Goal: Task Accomplishment & Management: Manage account settings

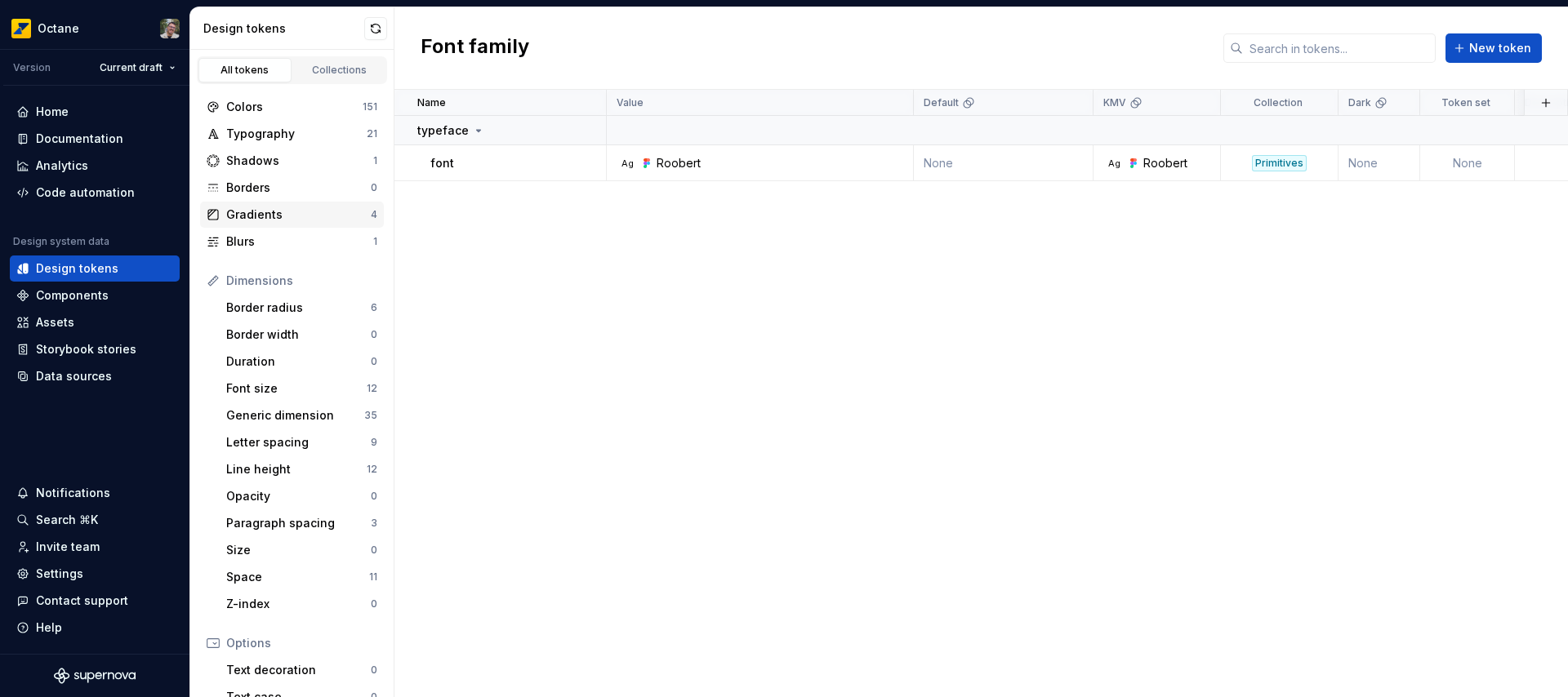
click at [290, 206] on div "Gradients" at bounding box center [299, 214] width 145 height 16
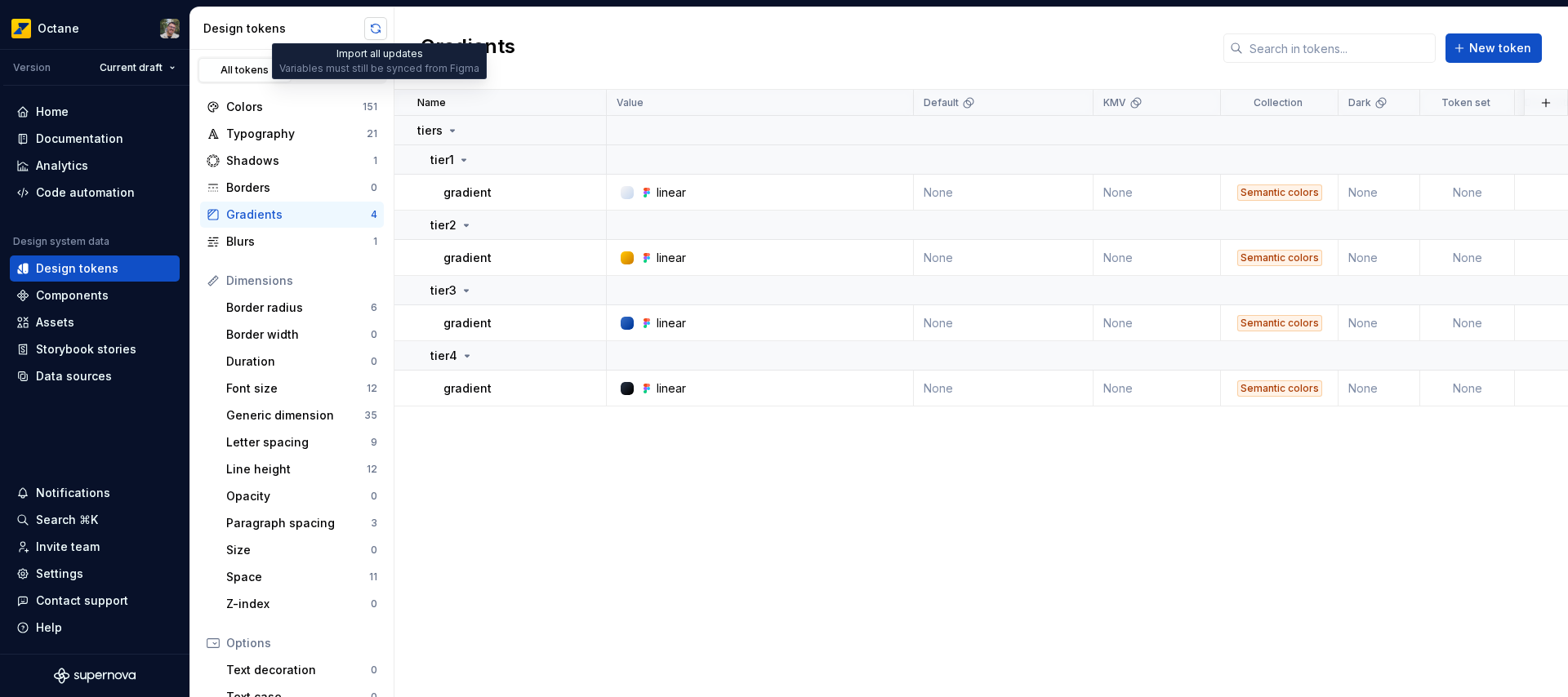
click at [374, 32] on button "button" at bounding box center [375, 28] width 23 height 23
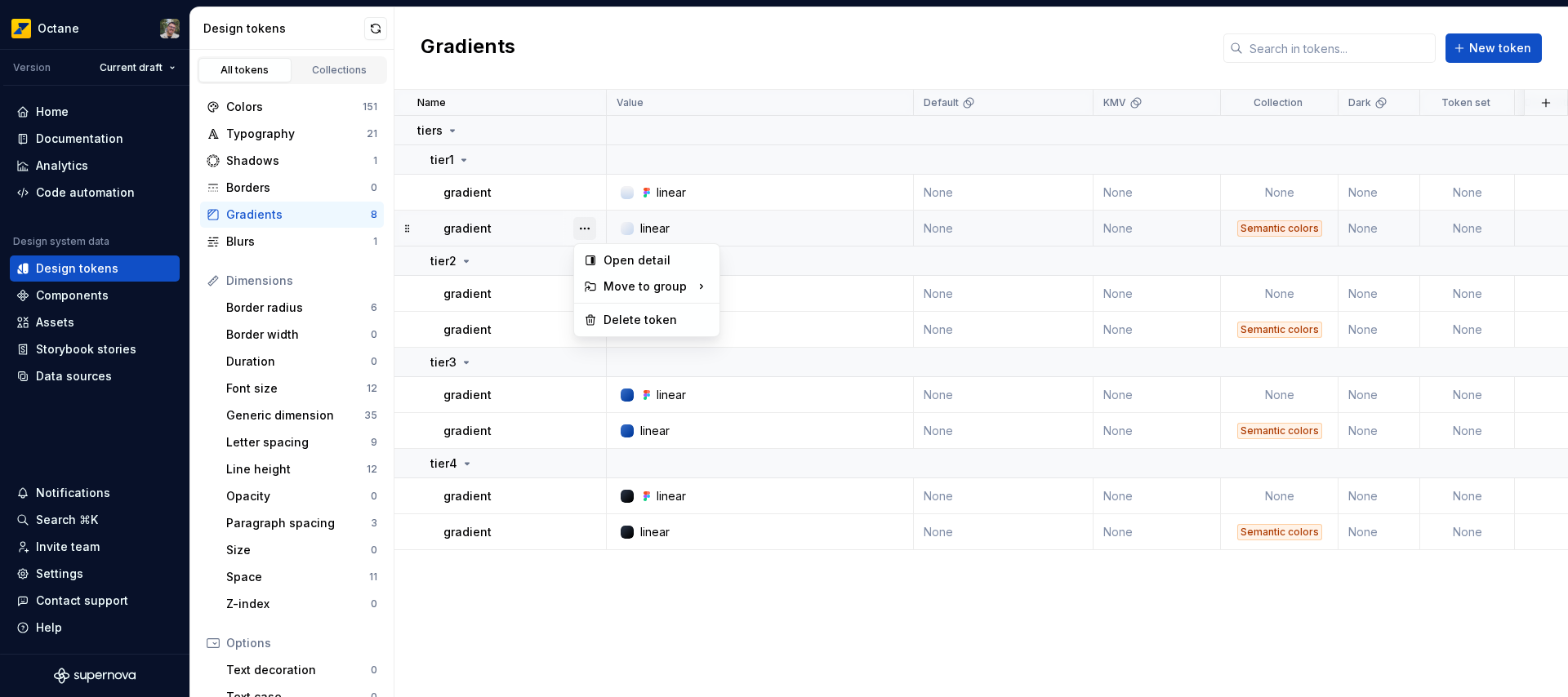
click at [584, 228] on button "button" at bounding box center [585, 228] width 23 height 23
click at [617, 320] on div "Delete token" at bounding box center [657, 320] width 106 height 16
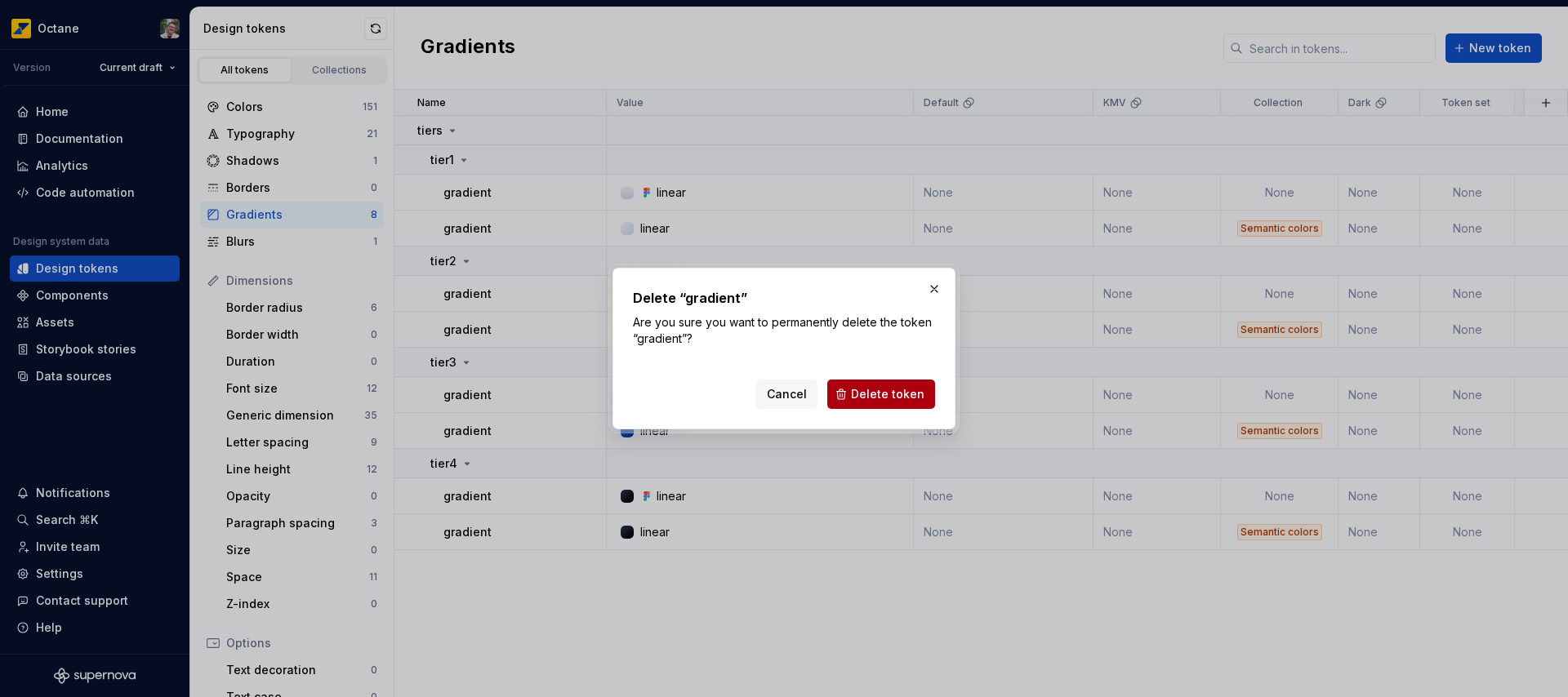
click at [880, 402] on button "Delete token" at bounding box center [882, 394] width 108 height 29
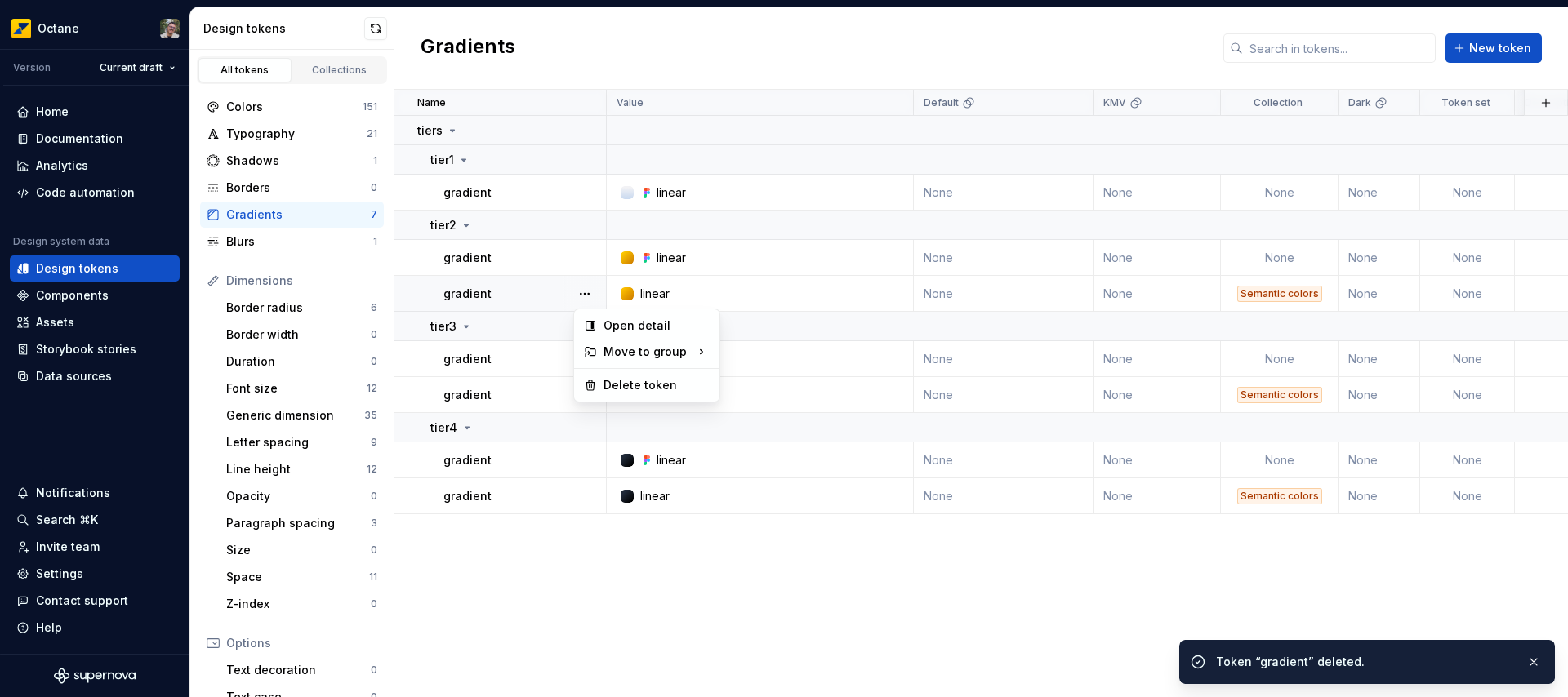
click at [592, 294] on button "button" at bounding box center [585, 293] width 23 height 23
click at [633, 384] on div "Delete token" at bounding box center [657, 386] width 106 height 16
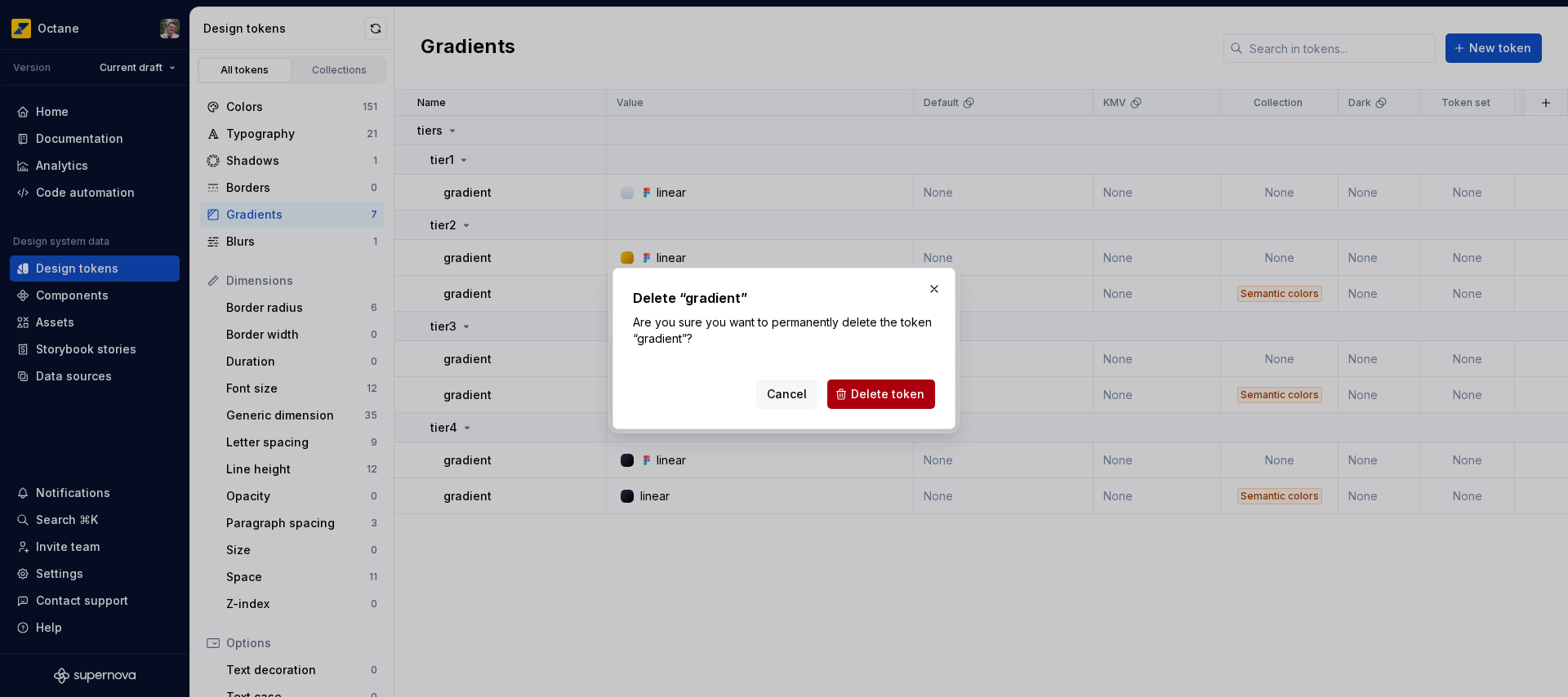
click at [869, 389] on span "Delete token" at bounding box center [888, 394] width 73 height 16
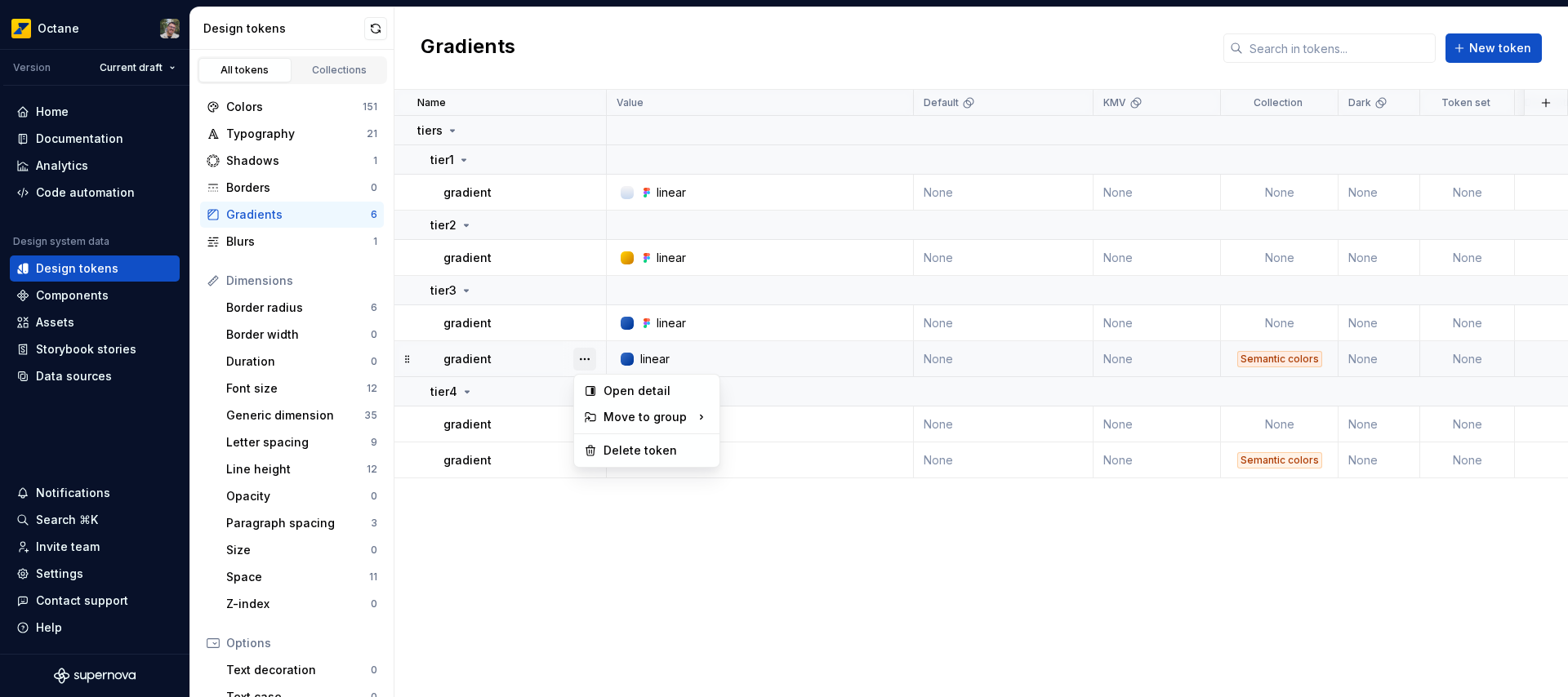
click at [587, 354] on button "button" at bounding box center [585, 359] width 23 height 23
click at [648, 452] on div "Delete token" at bounding box center [657, 451] width 106 height 16
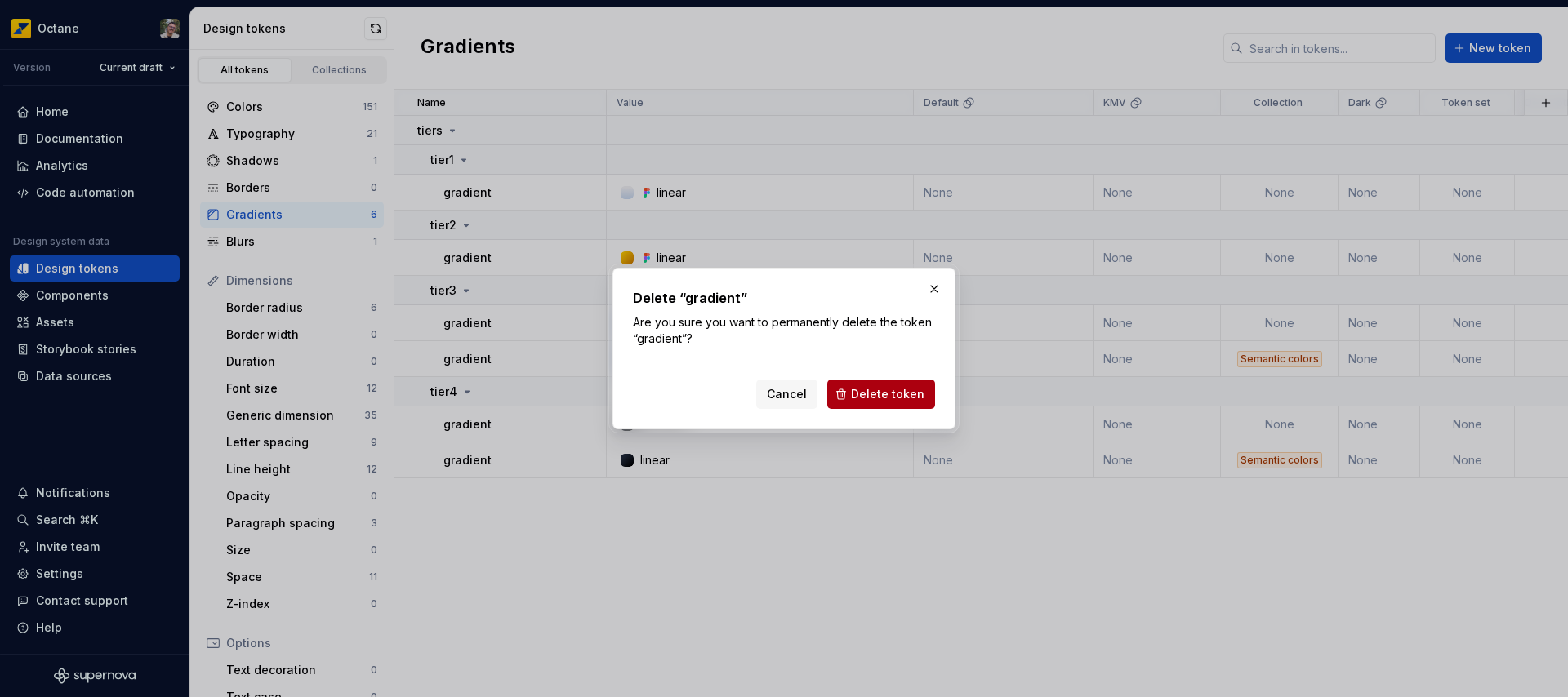
click at [883, 392] on span "Delete token" at bounding box center [888, 394] width 73 height 16
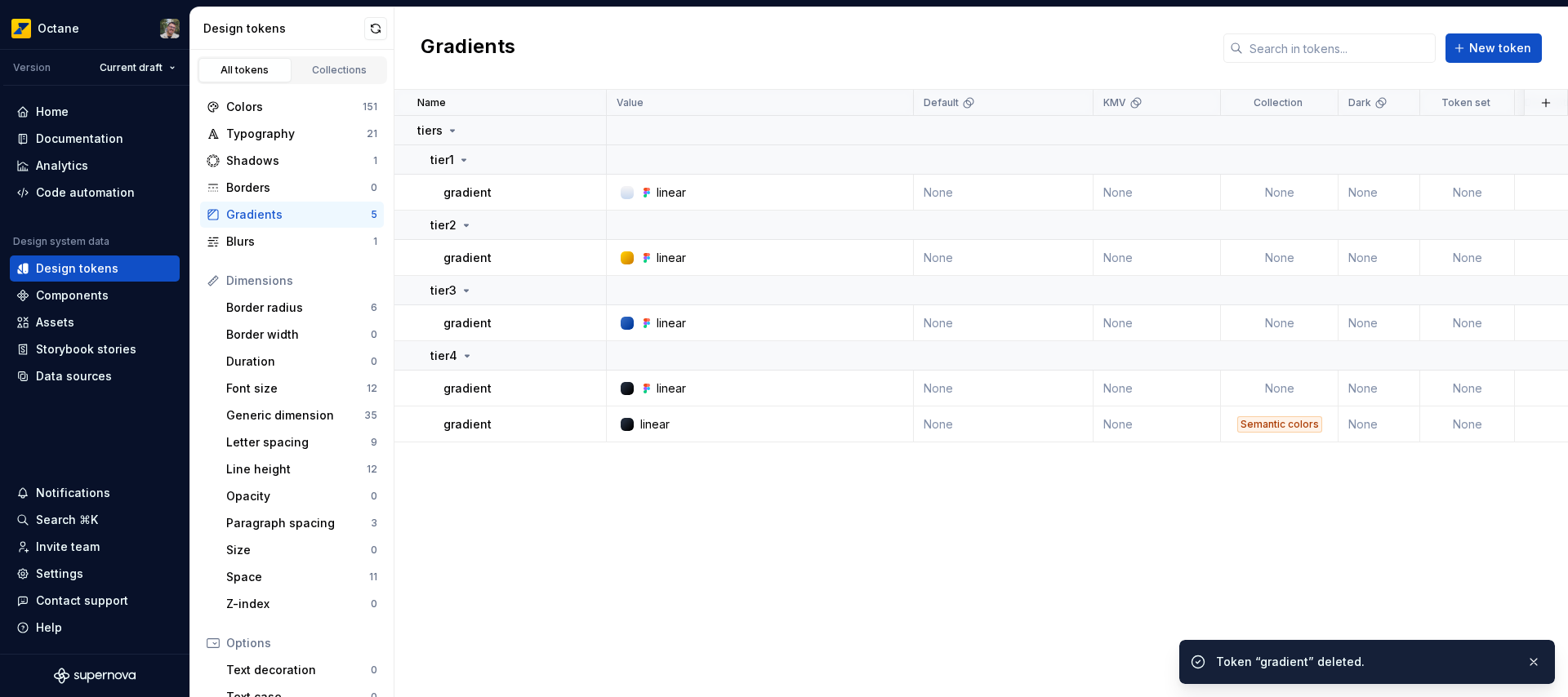
click at [586, 424] on button "button" at bounding box center [585, 424] width 23 height 23
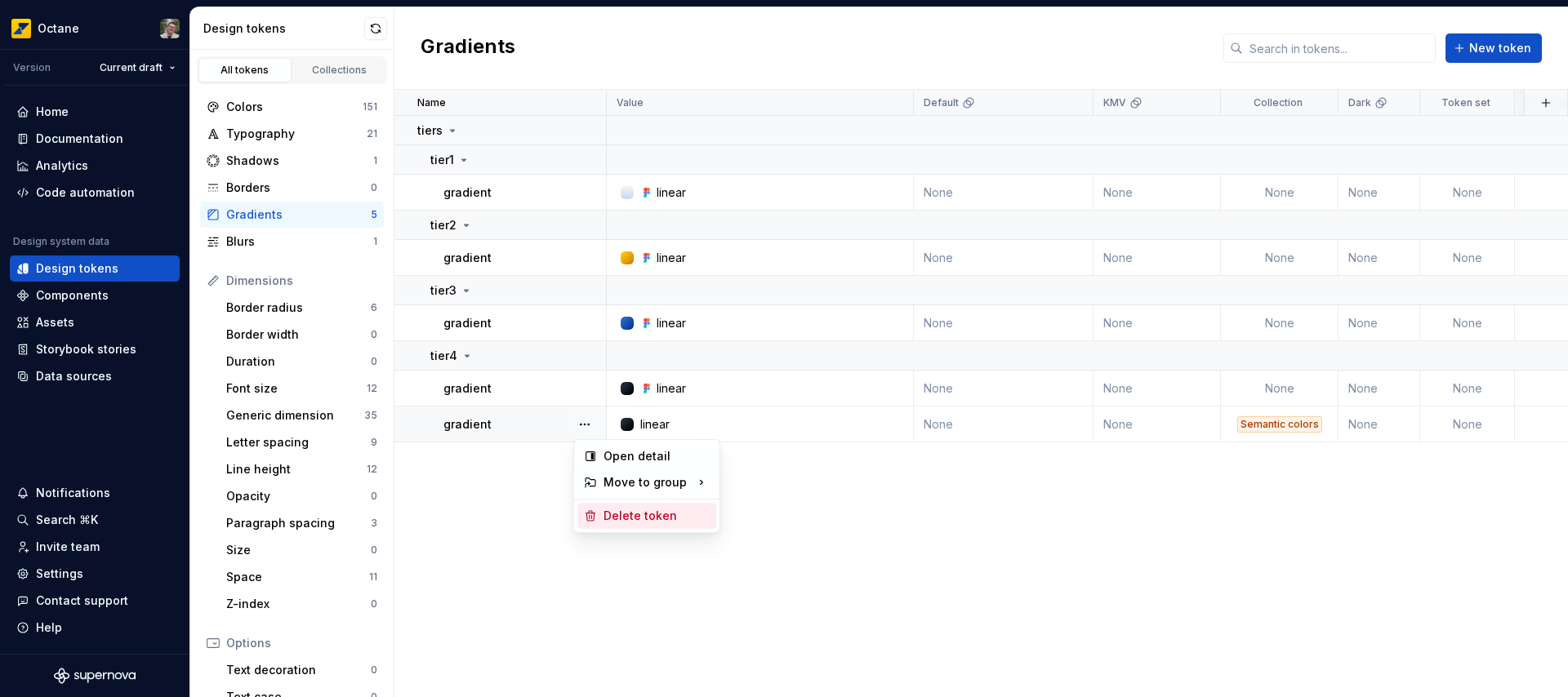
click at [625, 511] on div "Delete token" at bounding box center [657, 516] width 106 height 16
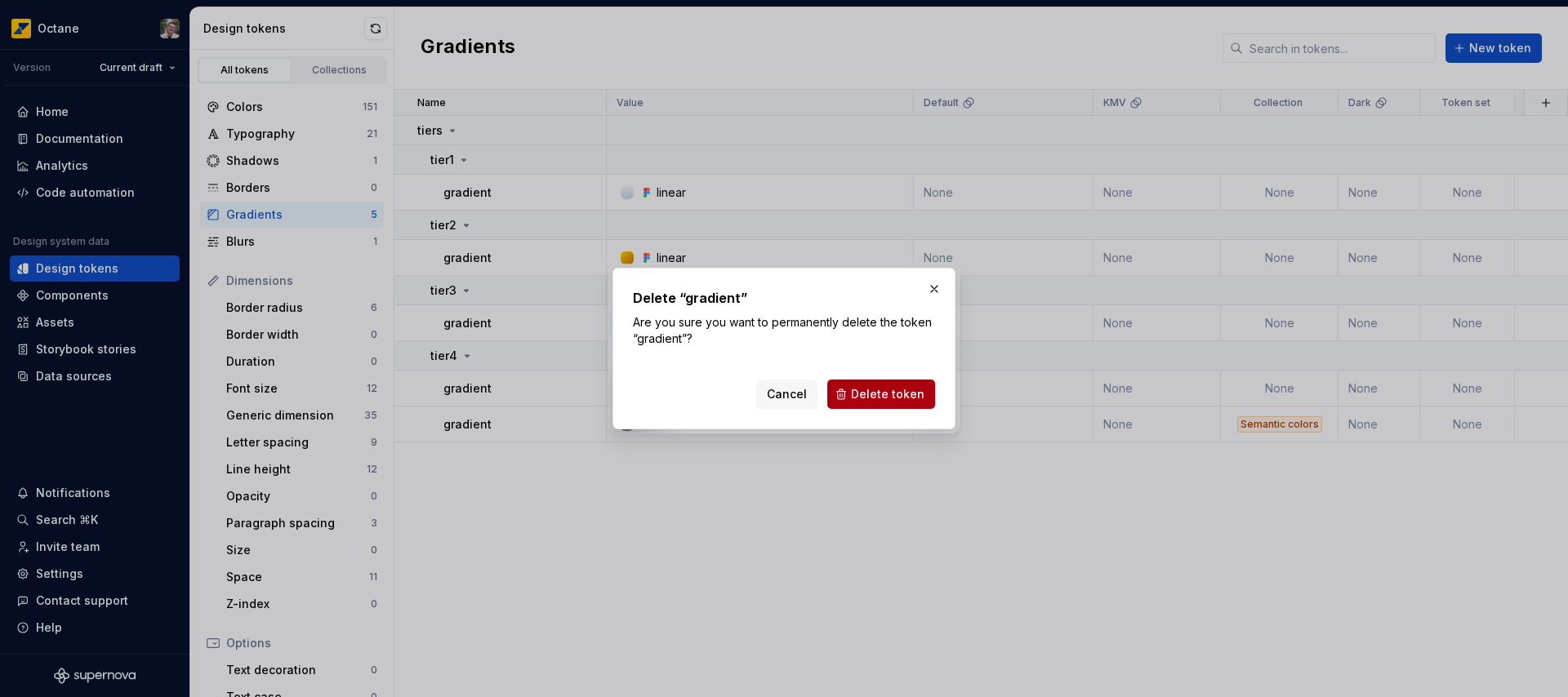
click at [883, 398] on span "Delete token" at bounding box center [888, 394] width 73 height 16
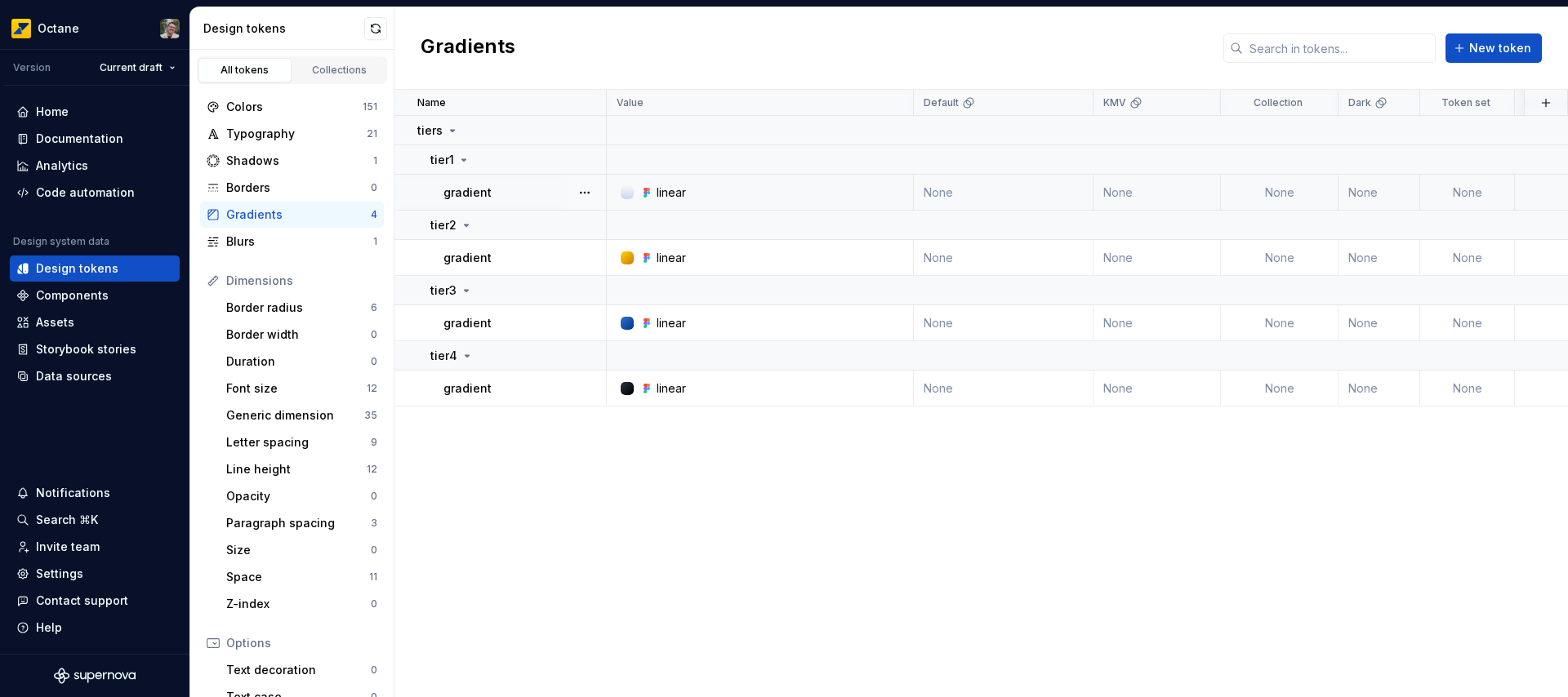
click at [1299, 194] on td "None" at bounding box center [1279, 192] width 117 height 36
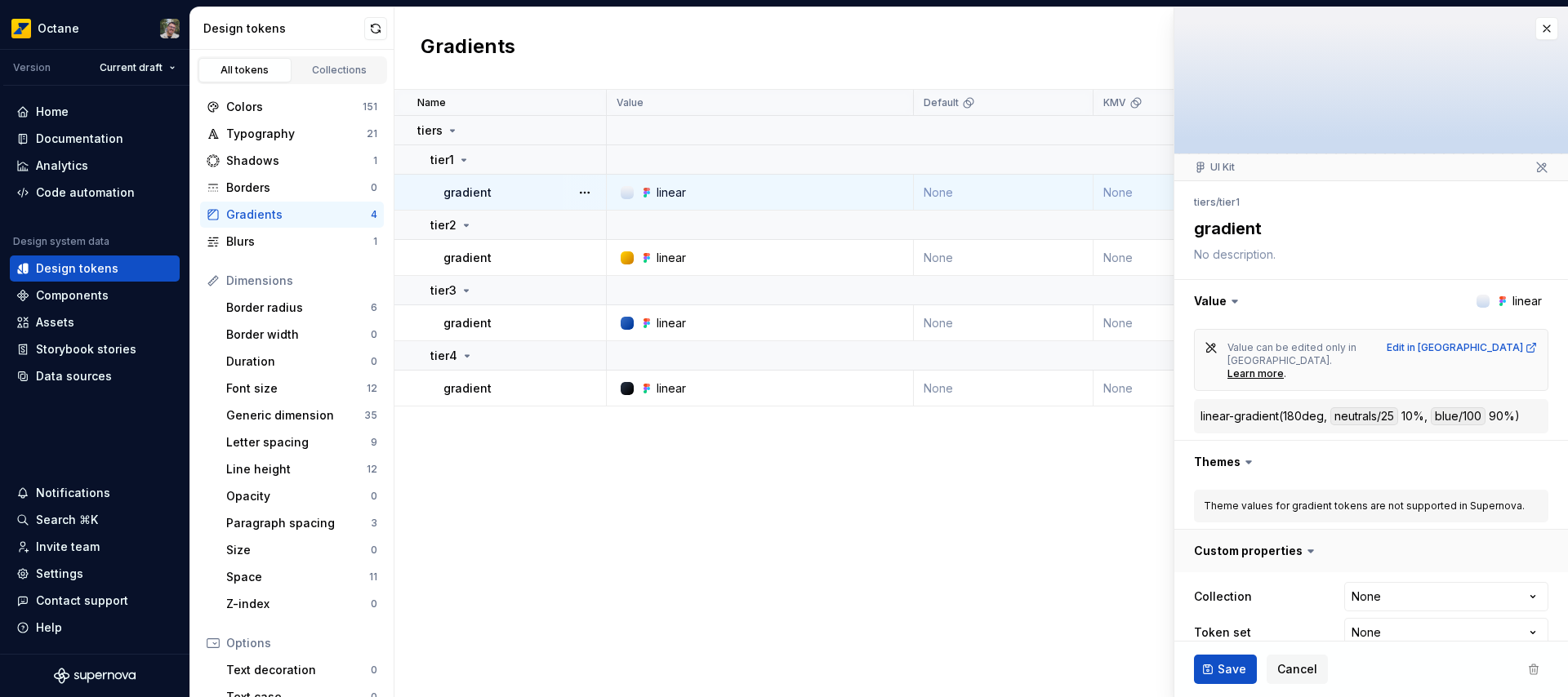
type textarea "*"
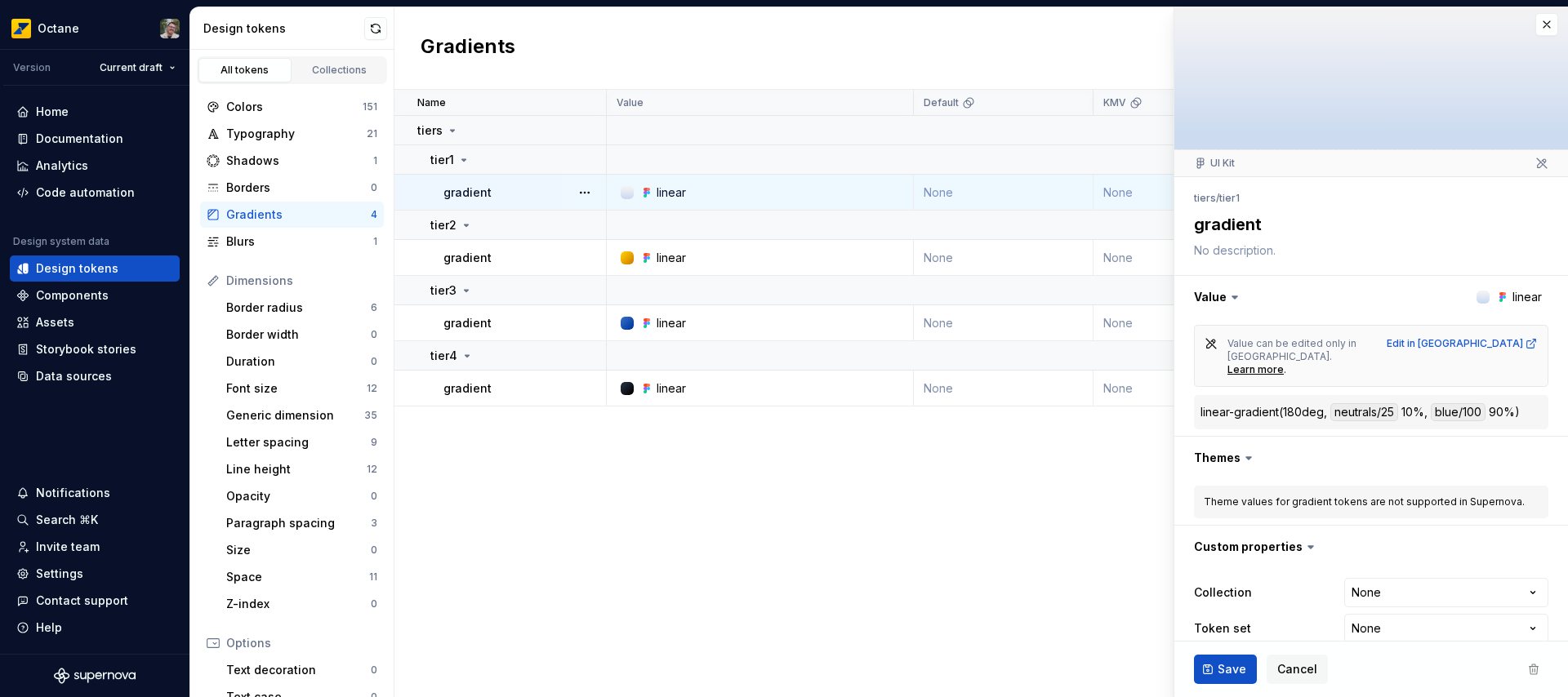
scroll to position [14, 0]
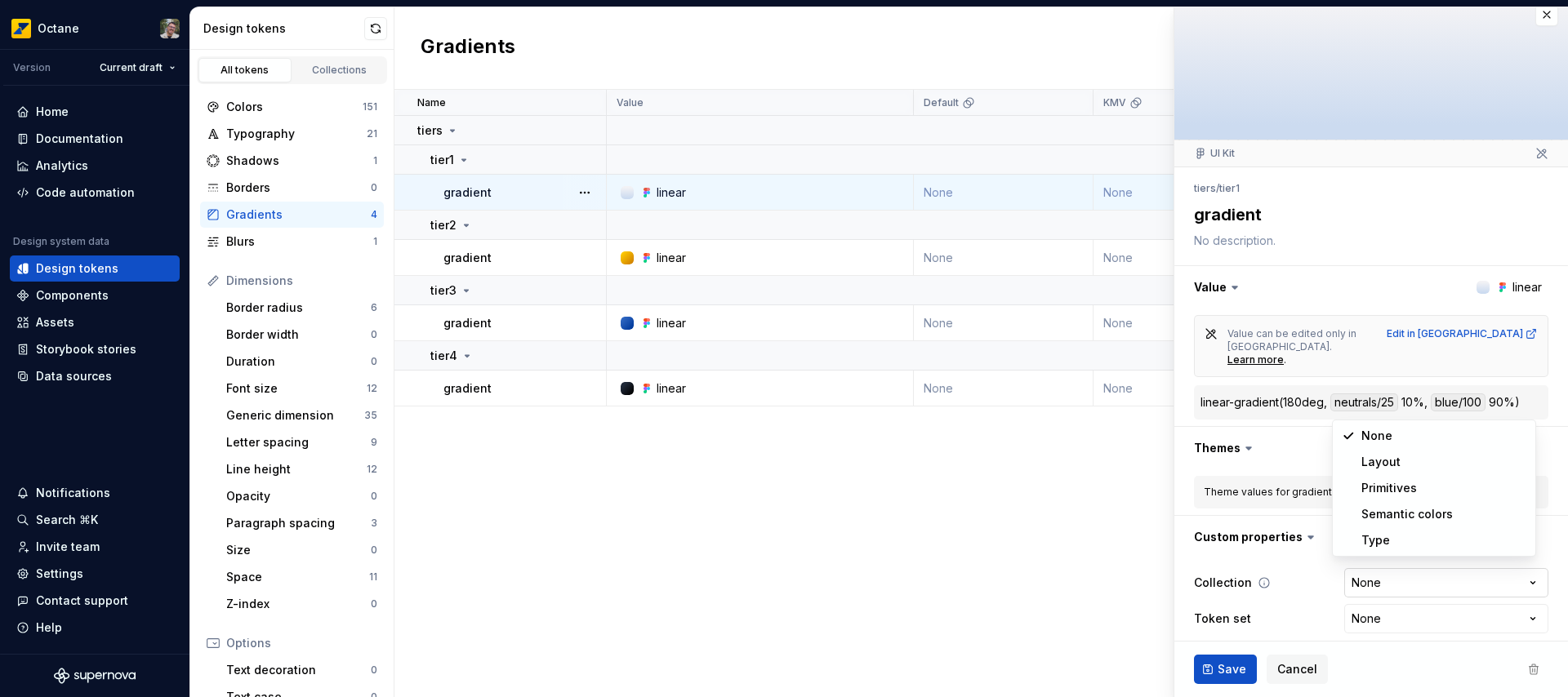
click at [1404, 576] on html "Octane Version Current draft Home Documentation Analytics Code automation Desig…" at bounding box center [784, 348] width 1568 height 697
select select "**********"
click at [1226, 668] on span "Save" at bounding box center [1232, 670] width 28 height 16
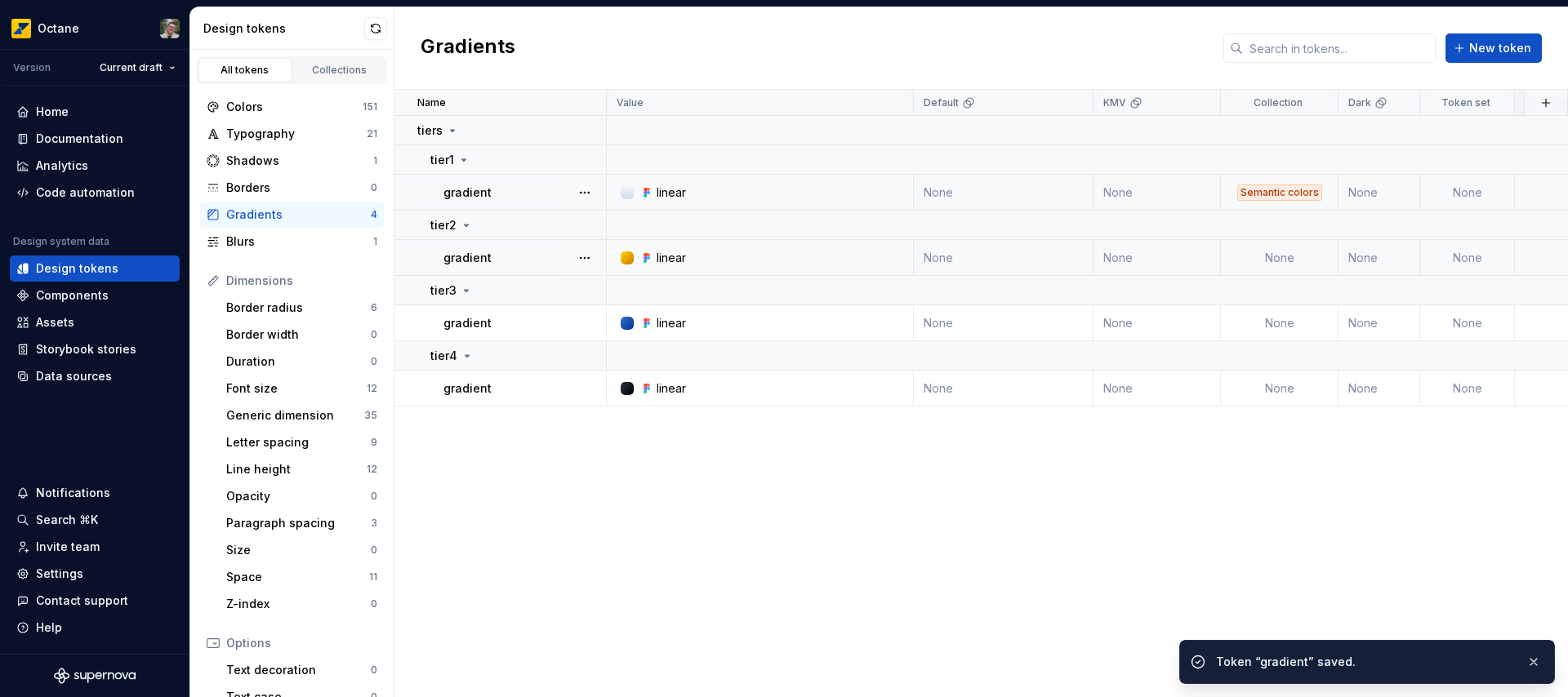
click at [1263, 259] on td "None" at bounding box center [1279, 257] width 117 height 36
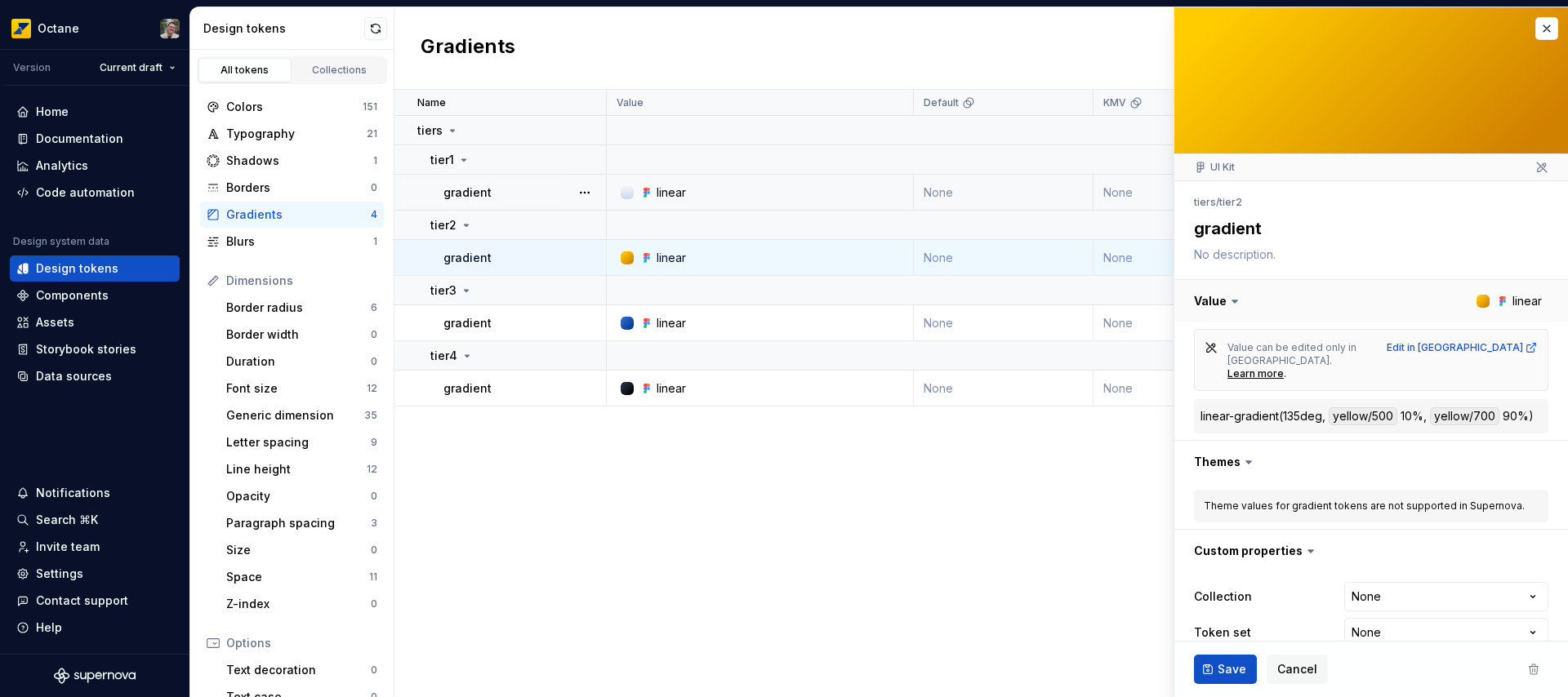
type textarea "*"
click at [1370, 595] on html "Octane Version Current draft Home Documentation Analytics Code automation Desig…" at bounding box center [784, 348] width 1568 height 697
select select "**********"
click at [1236, 670] on span "Save" at bounding box center [1232, 670] width 28 height 16
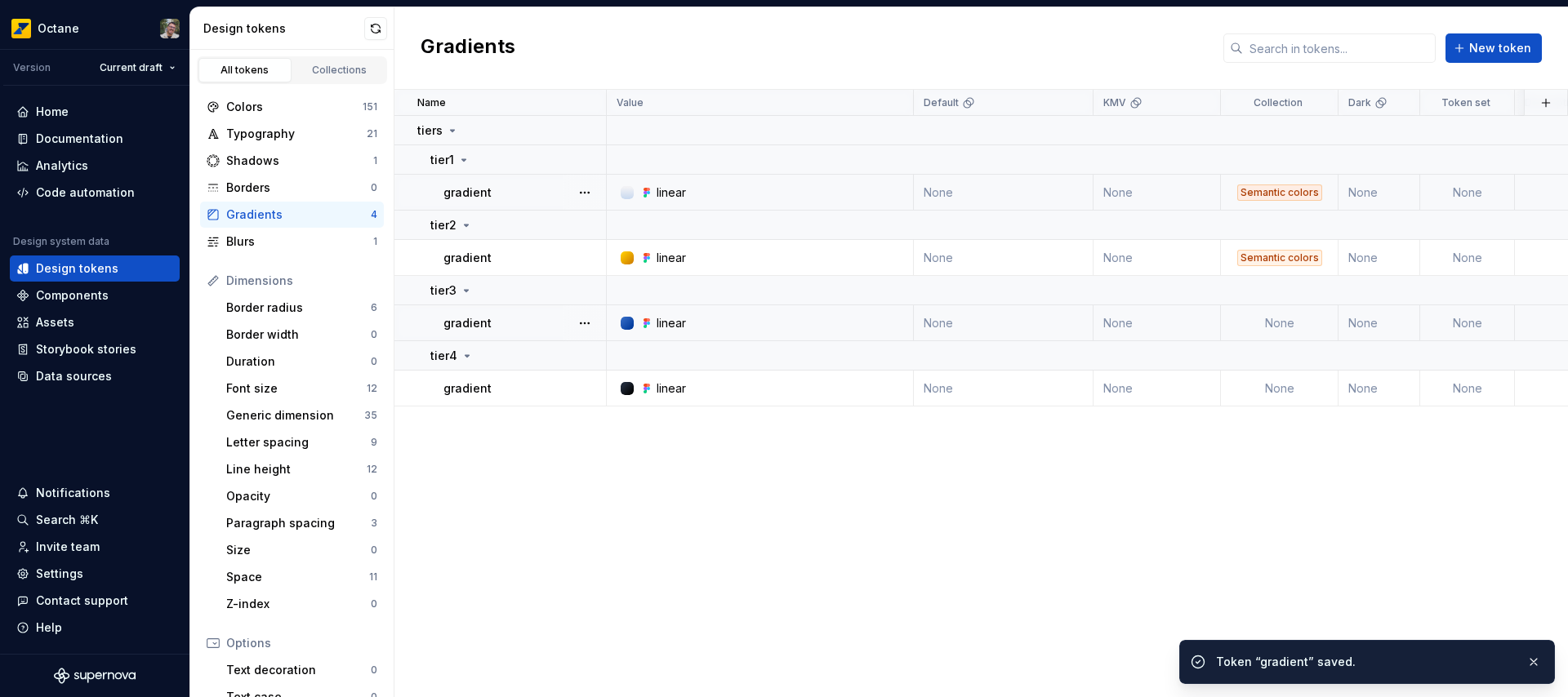
click at [1288, 325] on td "None" at bounding box center [1279, 322] width 117 height 36
type textarea "*"
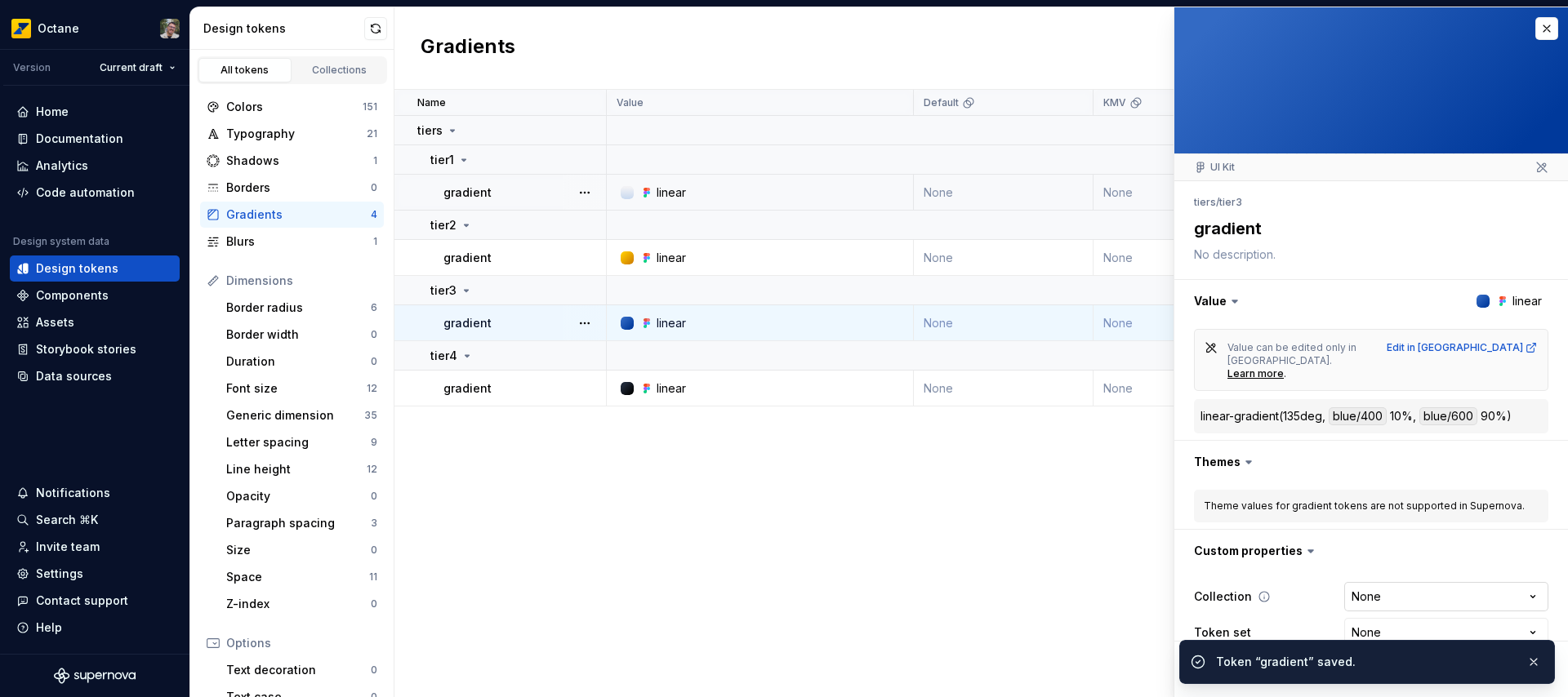
click at [1383, 586] on html "Octane Version Current draft Home Documentation Analytics Code automation Desig…" at bounding box center [784, 348] width 1568 height 697
select select "**********"
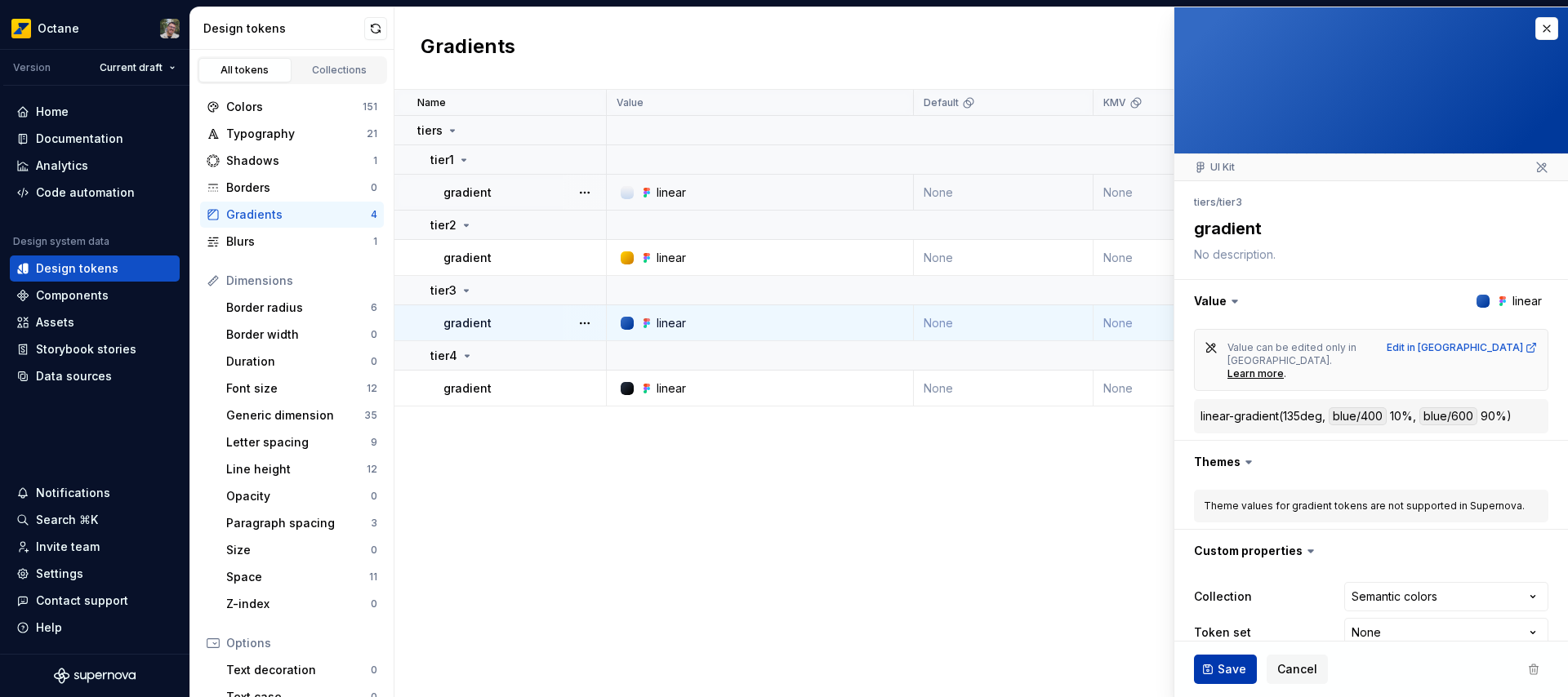
click at [1218, 659] on button "Save" at bounding box center [1225, 670] width 63 height 29
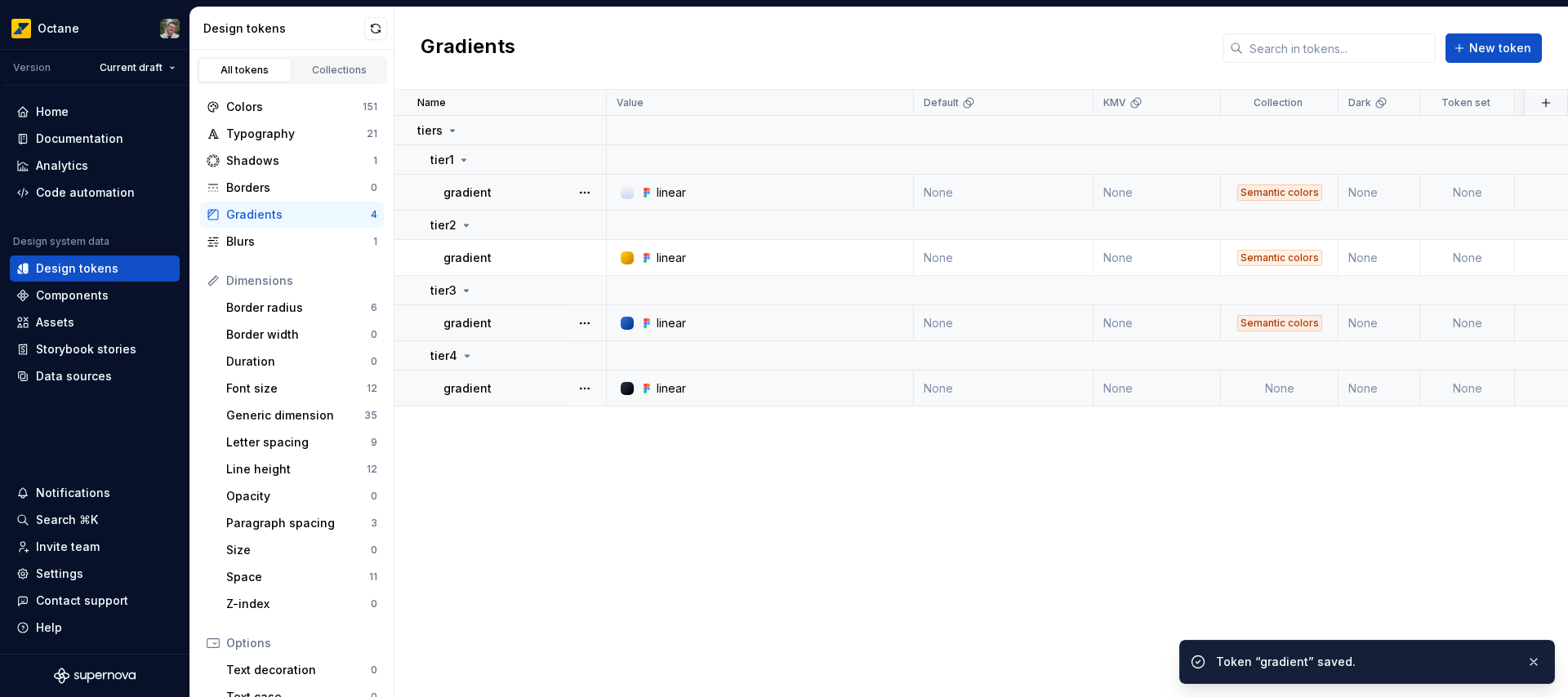
click at [1274, 391] on td "None" at bounding box center [1279, 388] width 117 height 36
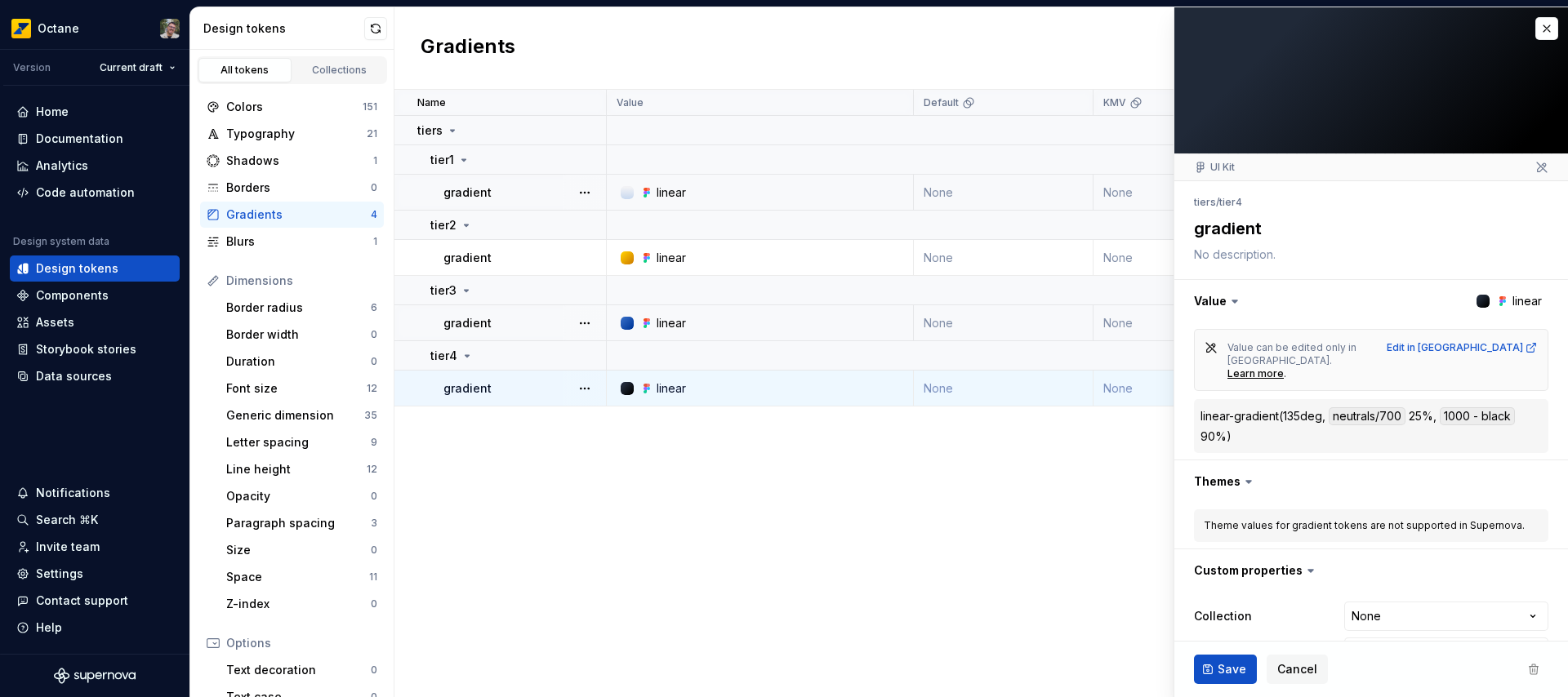
type textarea "*"
click at [1365, 607] on html "Octane Version Current draft Home Documentation Analytics Code automation Desig…" at bounding box center [784, 348] width 1568 height 697
select select "**********"
click at [1227, 665] on span "Save" at bounding box center [1232, 670] width 28 height 16
type textarea "*"
